Goal: Check status: Check status

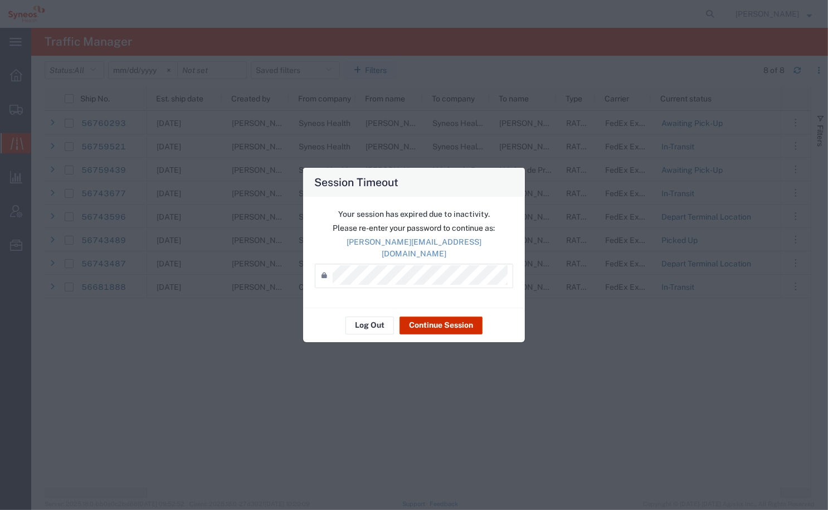
click at [430, 318] on button "Continue Session" at bounding box center [441, 326] width 83 height 18
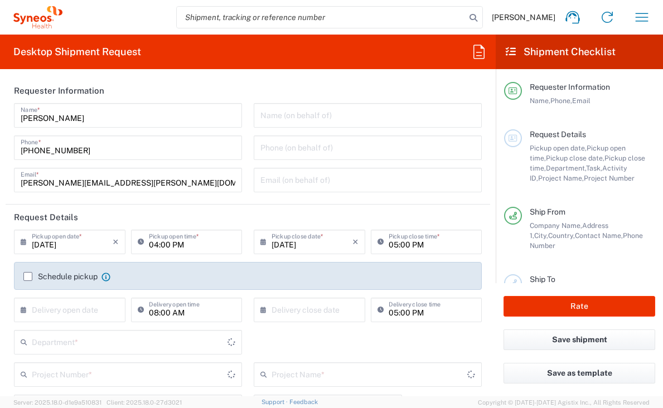
type input "8350"
type input "[GEOGRAPHIC_DATA]"
type input "Syneos Health Clinical [GEOGRAPHIC_DATA]"
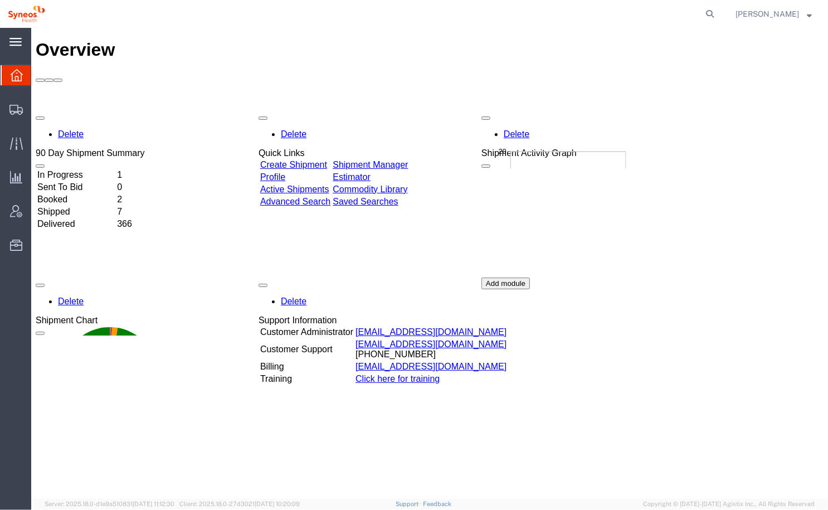
click at [13, 48] on div "main_menu Created with Sketch." at bounding box center [15, 42] width 31 height 28
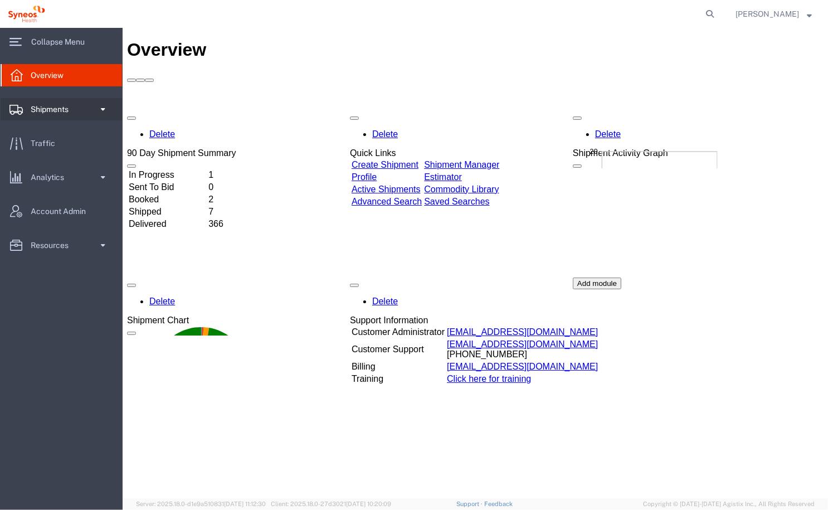
click at [46, 107] on span "Shipments" at bounding box center [54, 109] width 46 height 22
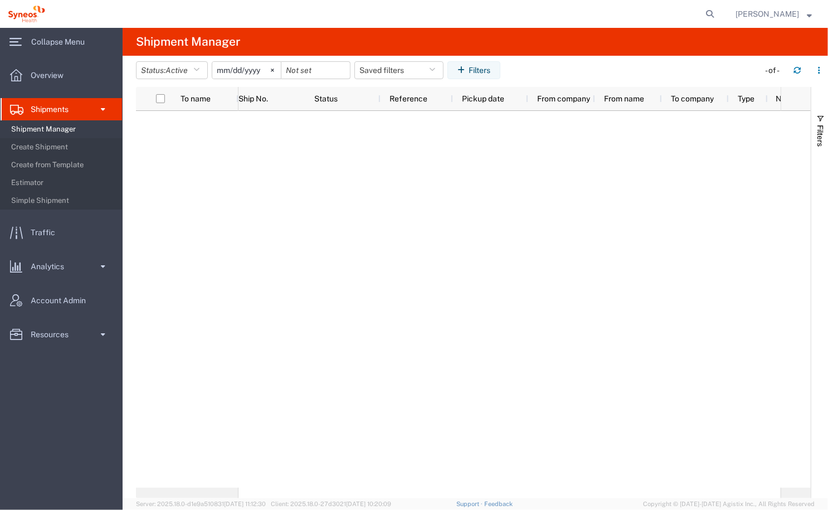
click at [45, 130] on span "Shipment Manager" at bounding box center [62, 129] width 103 height 22
click at [51, 231] on span "Traffic" at bounding box center [47, 232] width 32 height 22
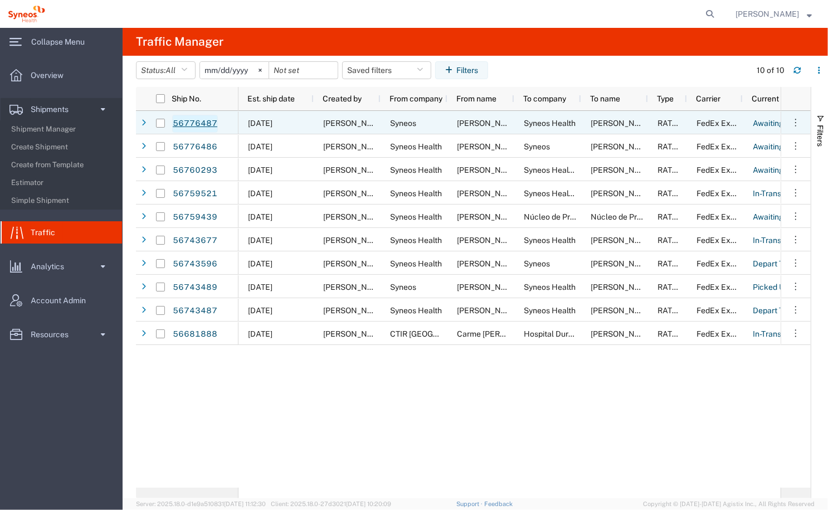
click at [195, 124] on link "56776487" at bounding box center [195, 124] width 46 height 18
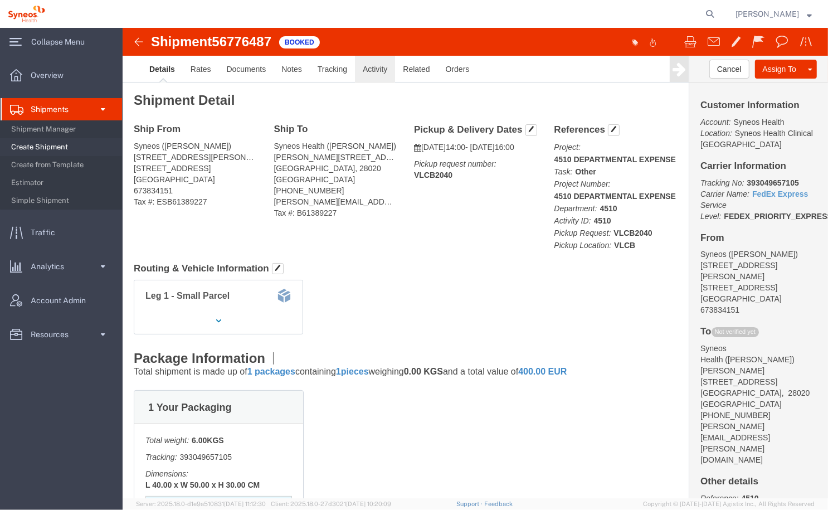
click link "Activity"
